Goal: Task Accomplishment & Management: Manage account settings

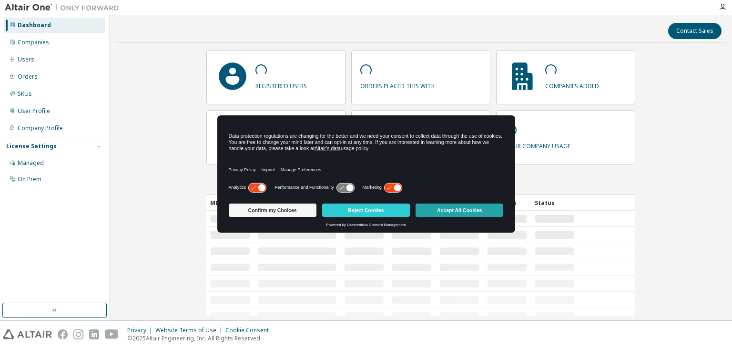
click at [442, 210] on button "Accept All Cookies" at bounding box center [459, 209] width 88 height 13
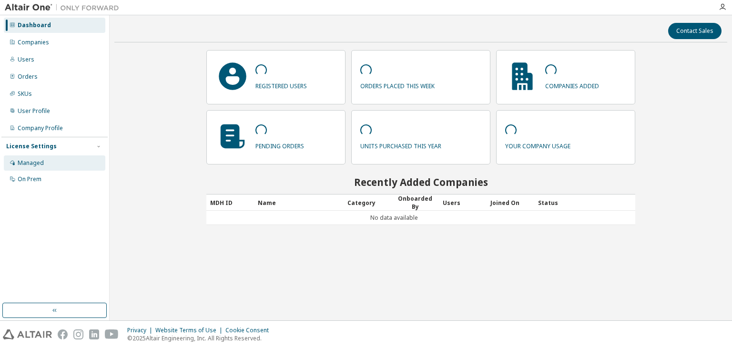
click at [51, 164] on div "Managed" at bounding box center [54, 162] width 101 height 15
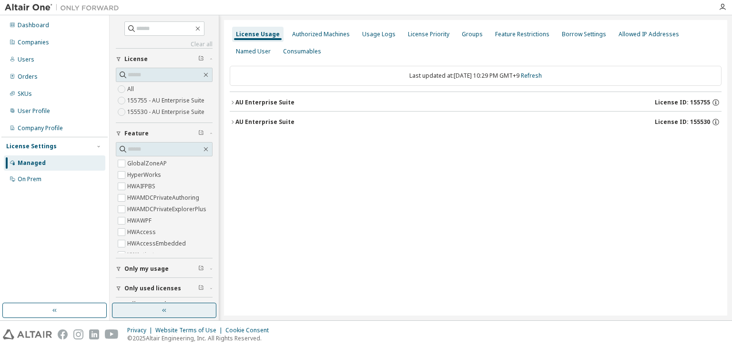
click at [158, 304] on button "button" at bounding box center [164, 310] width 104 height 15
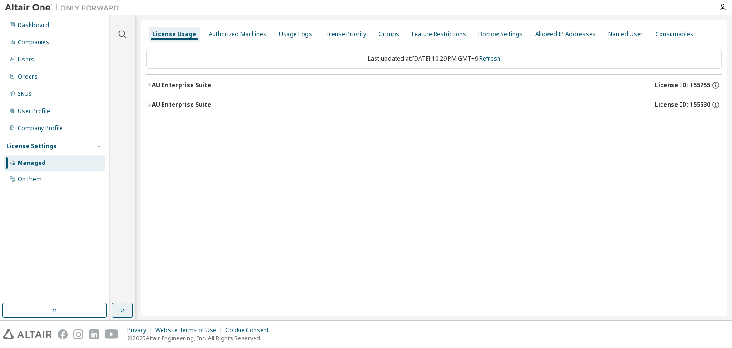
click at [129, 307] on button "button" at bounding box center [122, 310] width 21 height 15
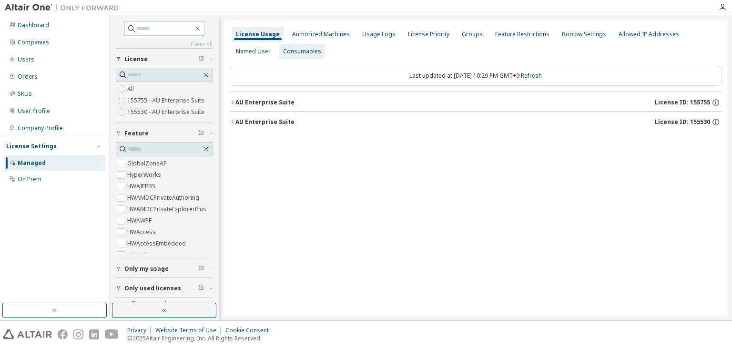
click at [279, 50] on div "Consumables" at bounding box center [302, 51] width 46 height 15
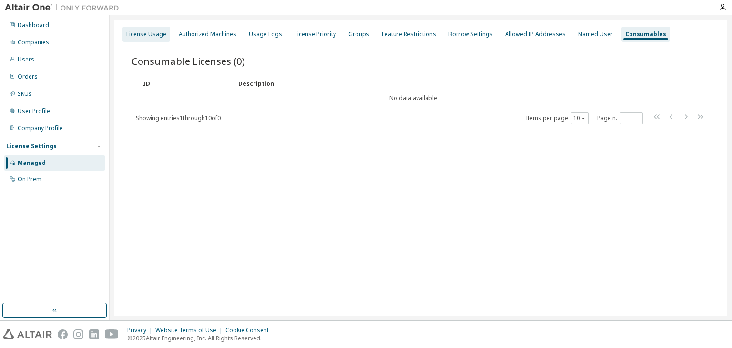
click at [148, 41] on div "License Usage" at bounding box center [146, 34] width 48 height 15
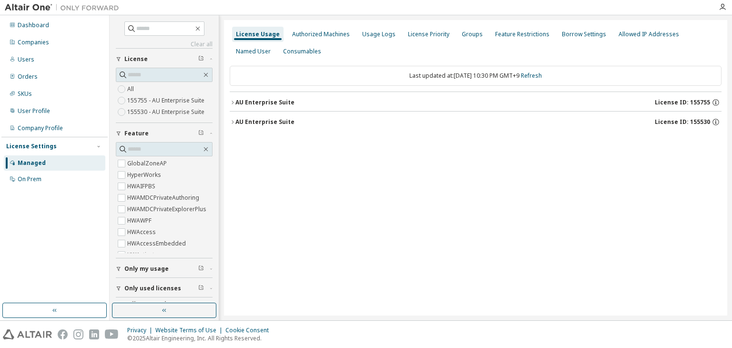
click at [358, 104] on div "AU Enterprise Suite License ID: 155755" at bounding box center [478, 102] width 486 height 9
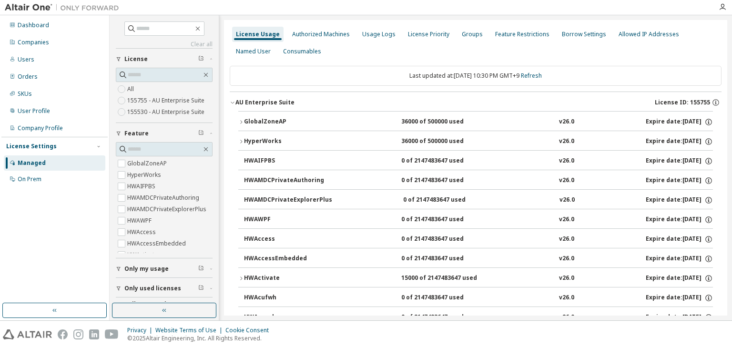
click at [358, 104] on div "AU Enterprise Suite License ID: 155755" at bounding box center [478, 102] width 486 height 9
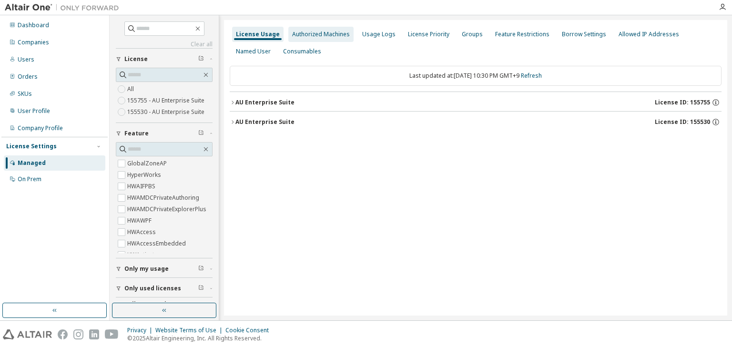
click at [331, 39] on div "Authorized Machines" at bounding box center [320, 34] width 65 height 15
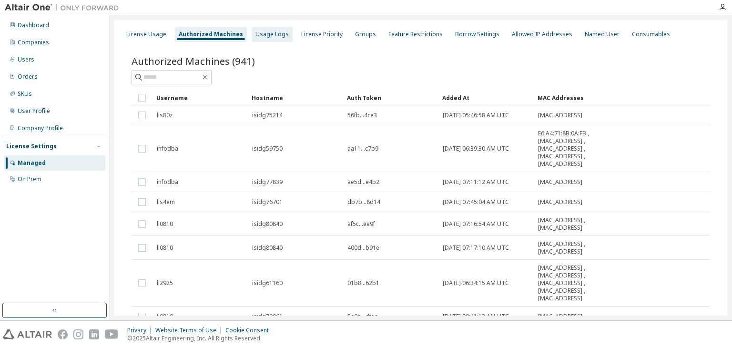
click at [273, 38] on div "Usage Logs" at bounding box center [271, 34] width 33 height 8
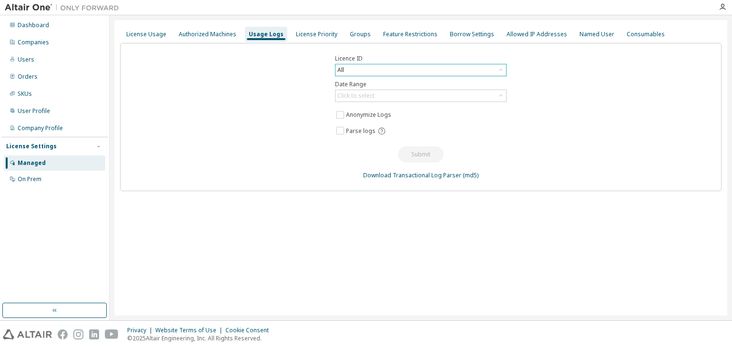
click at [387, 67] on div "All" at bounding box center [420, 69] width 171 height 11
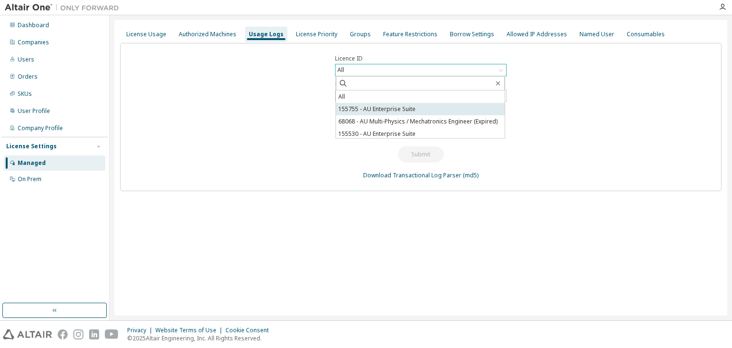
click at [385, 108] on li "155755 - AU Enterprise Suite" at bounding box center [420, 109] width 169 height 12
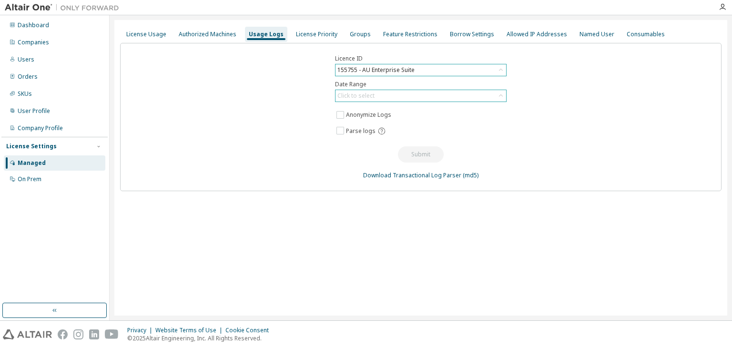
click at [381, 98] on div "Click to select" at bounding box center [420, 95] width 171 height 11
click at [381, 96] on div "Click to select" at bounding box center [420, 95] width 171 height 11
click at [298, 90] on div "Licence ID 155755 - AU Enterprise Suite Date Range Click to select Anonymize Lo…" at bounding box center [420, 117] width 601 height 148
click at [362, 71] on div "155755 - AU Enterprise Suite" at bounding box center [376, 70] width 80 height 10
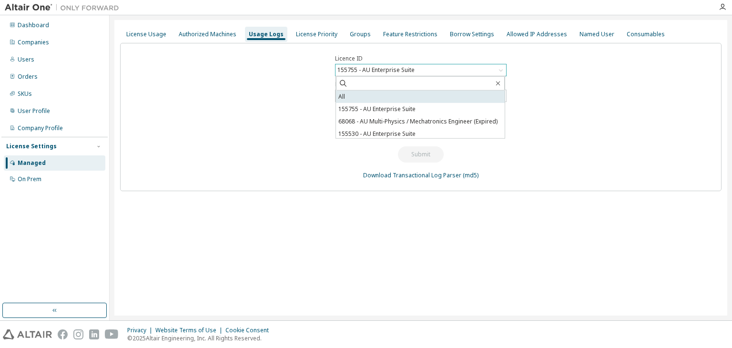
click at [385, 94] on li "All" at bounding box center [420, 97] width 169 height 12
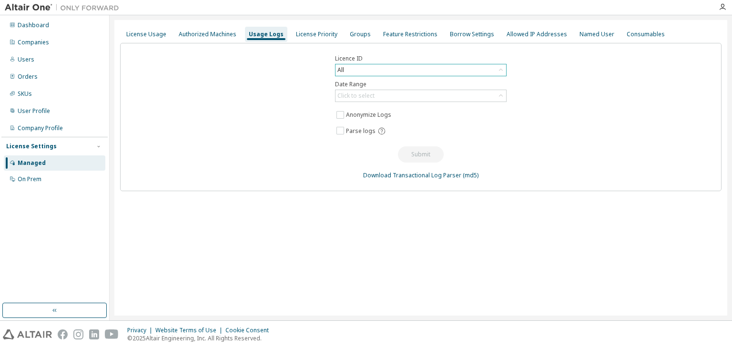
click at [307, 84] on div "Licence ID All Date Range Click to select Anonymize Logs Parse logs Submit Down…" at bounding box center [420, 117] width 601 height 148
click at [358, 111] on label "Anonymize Logs" at bounding box center [369, 114] width 47 height 11
click at [358, 113] on label "Anonymize Logs" at bounding box center [369, 114] width 47 height 11
click at [404, 96] on div "Click to select" at bounding box center [420, 95] width 171 height 11
click at [395, 122] on li "Last 30 days" at bounding box center [420, 122] width 169 height 12
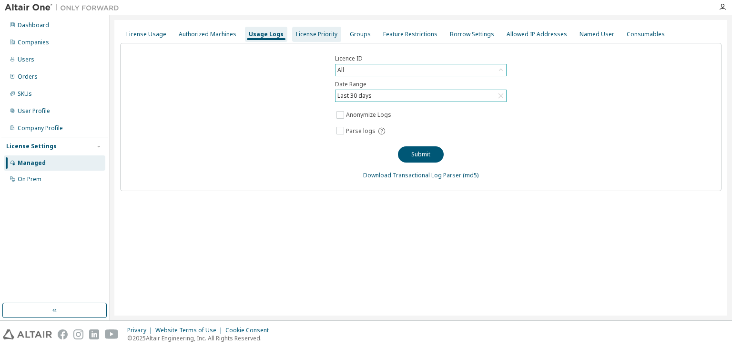
click at [297, 37] on div "License Priority" at bounding box center [316, 34] width 41 height 8
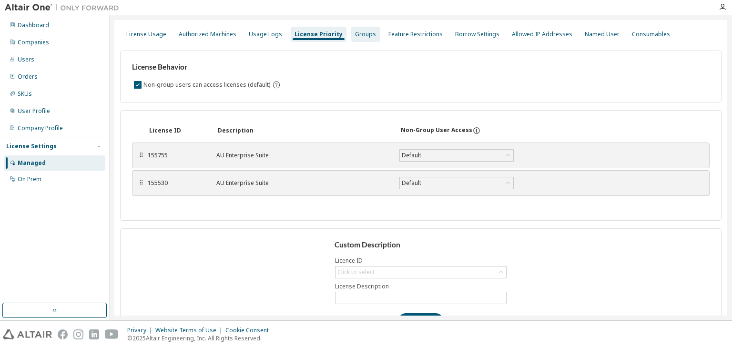
click at [355, 37] on div "Groups" at bounding box center [365, 34] width 21 height 8
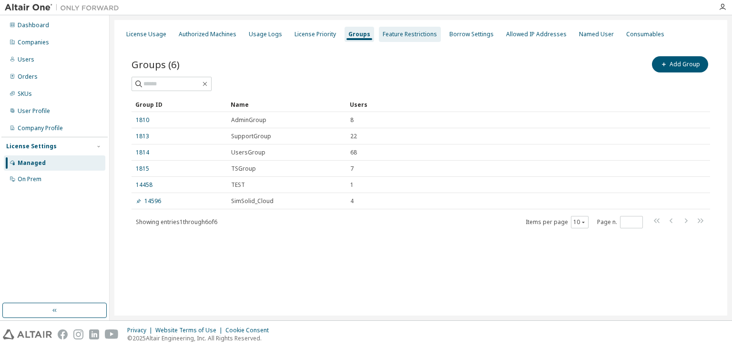
click at [408, 36] on div "Feature Restrictions" at bounding box center [410, 34] width 54 height 8
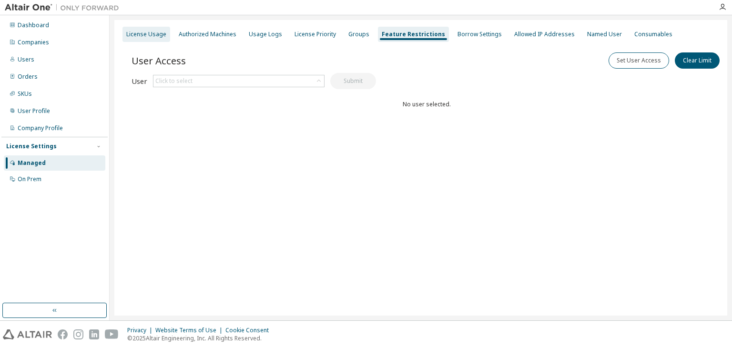
click at [124, 35] on div "License Usage" at bounding box center [146, 34] width 48 height 15
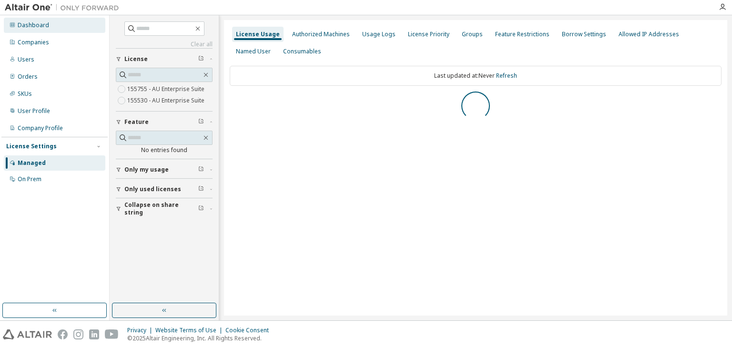
click at [44, 29] on div "Dashboard" at bounding box center [54, 25] width 101 height 15
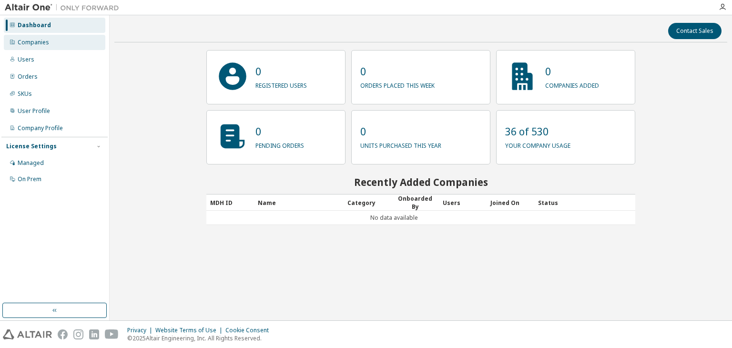
click at [43, 44] on div "Companies" at bounding box center [33, 43] width 31 height 8
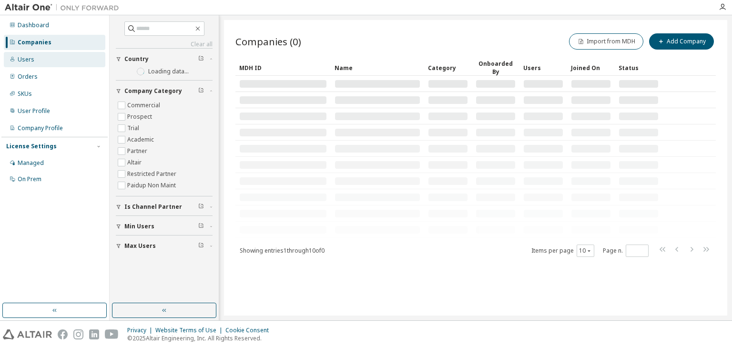
click at [50, 60] on div "Users" at bounding box center [54, 59] width 101 height 15
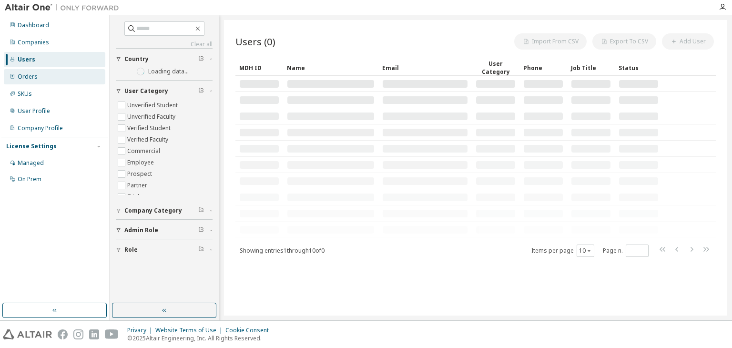
click at [50, 75] on div "Orders" at bounding box center [54, 76] width 101 height 15
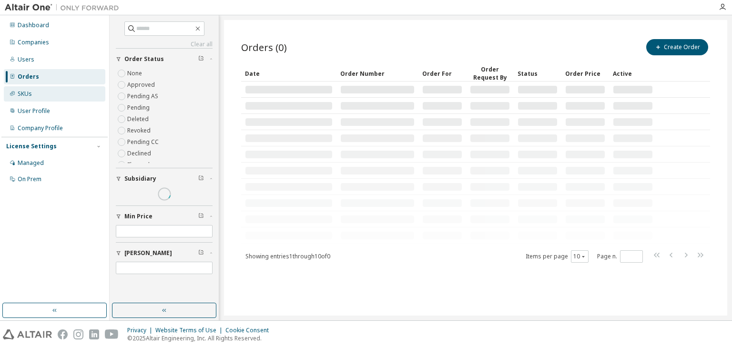
click at [51, 90] on div "SKUs" at bounding box center [54, 93] width 101 height 15
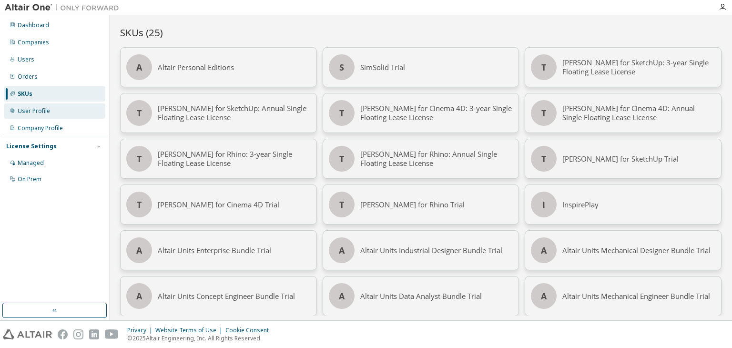
click at [55, 111] on div "User Profile" at bounding box center [54, 110] width 101 height 15
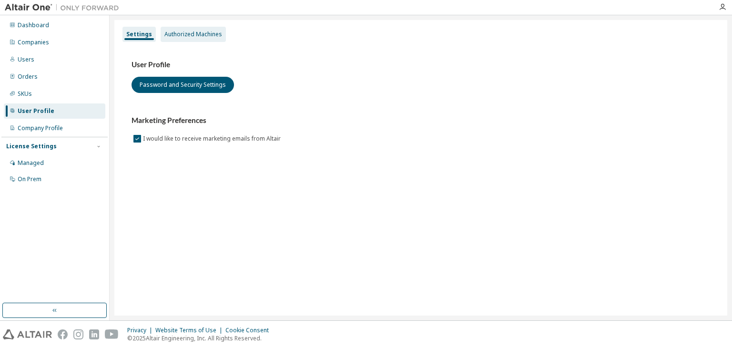
click at [185, 36] on div "Authorized Machines" at bounding box center [193, 34] width 58 height 8
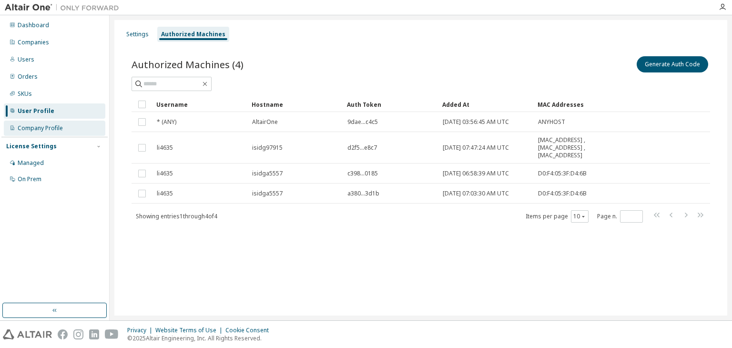
click at [50, 132] on div "Company Profile" at bounding box center [54, 128] width 101 height 15
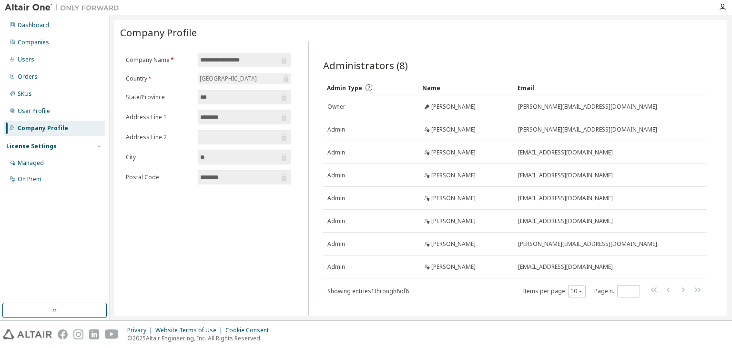
click at [65, 147] on div "License Settings" at bounding box center [54, 146] width 97 height 9
click at [39, 187] on div "License Settings Managed On Prem" at bounding box center [54, 162] width 106 height 51
click at [39, 182] on div "On Prem" at bounding box center [30, 179] width 24 height 8
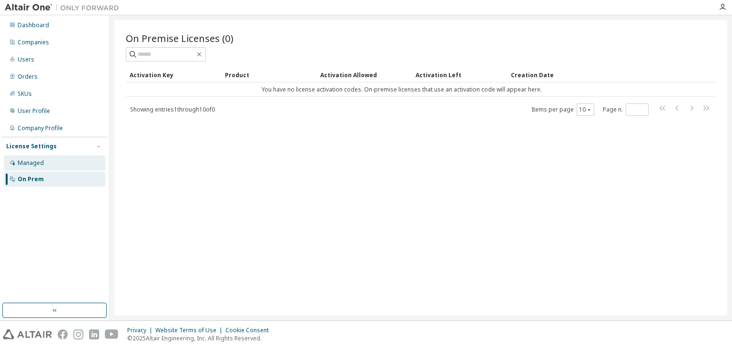
click at [39, 163] on div "Managed" at bounding box center [31, 163] width 26 height 8
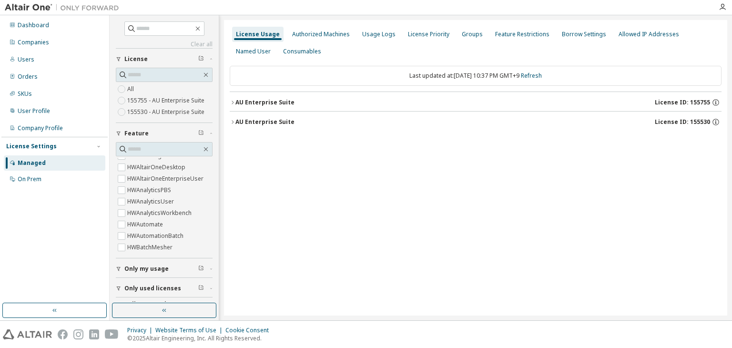
scroll to position [19, 0]
